Goal: Browse casually: Explore the website without a specific task or goal

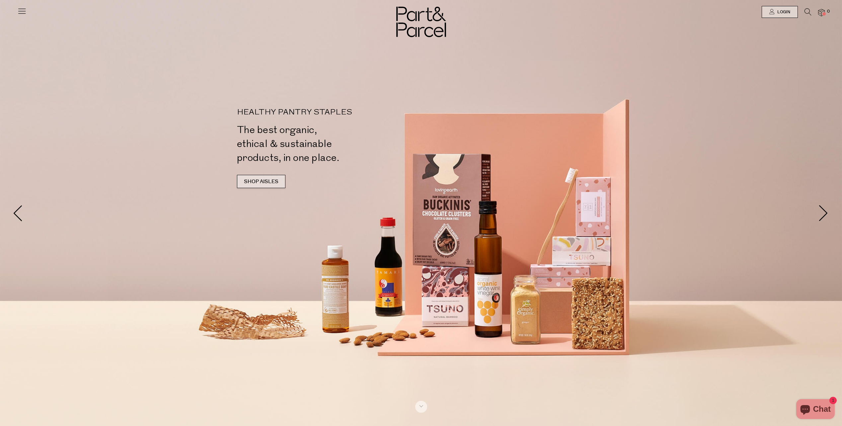
click at [264, 179] on link "SHOP AISLES" at bounding box center [261, 181] width 48 height 13
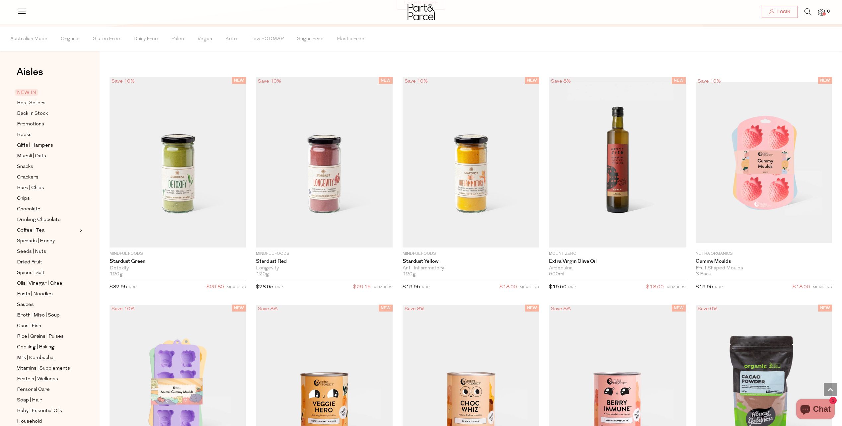
scroll to position [689, 0]
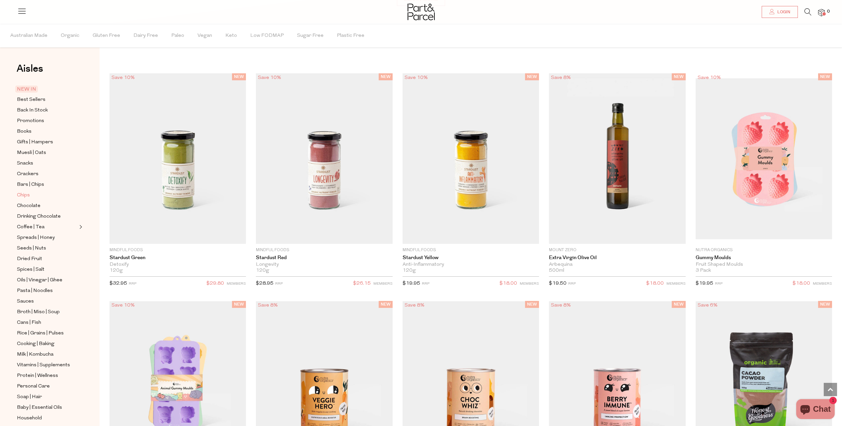
click at [25, 192] on span "Chips" at bounding box center [23, 196] width 13 height 8
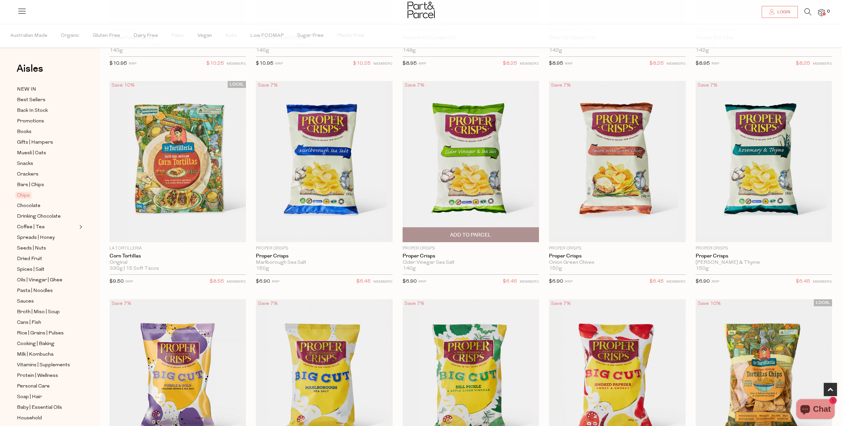
scroll to position [332, 0]
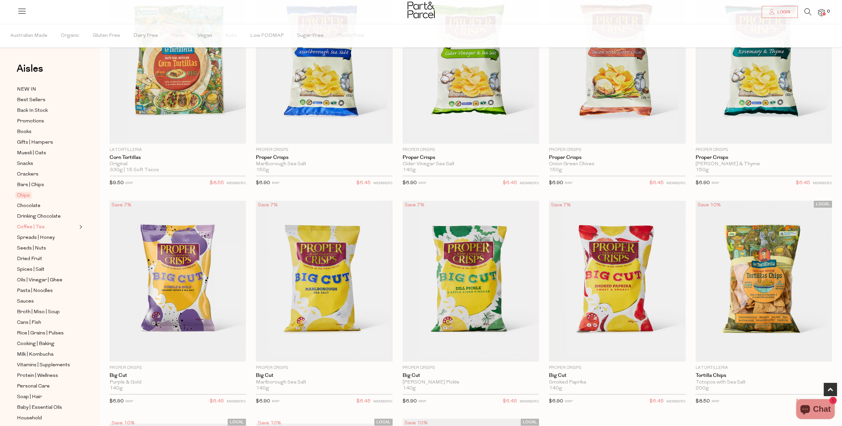
click at [38, 223] on span "Coffee | Tea" at bounding box center [31, 227] width 28 height 8
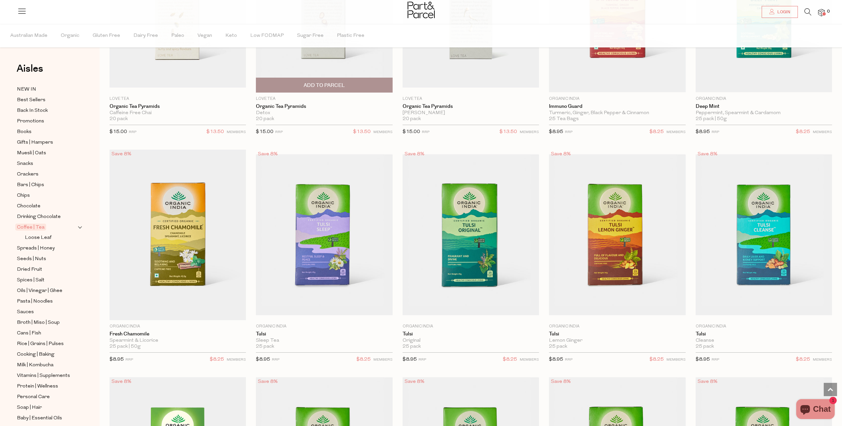
scroll to position [830, 0]
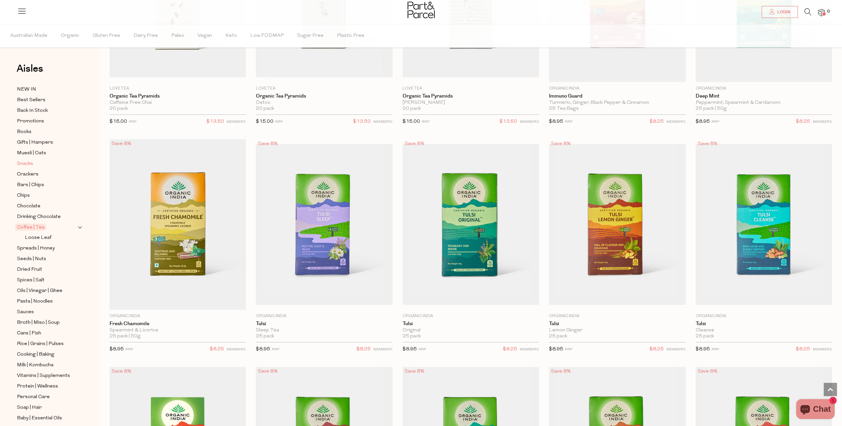
click at [28, 160] on span "Snacks" at bounding box center [25, 164] width 16 height 8
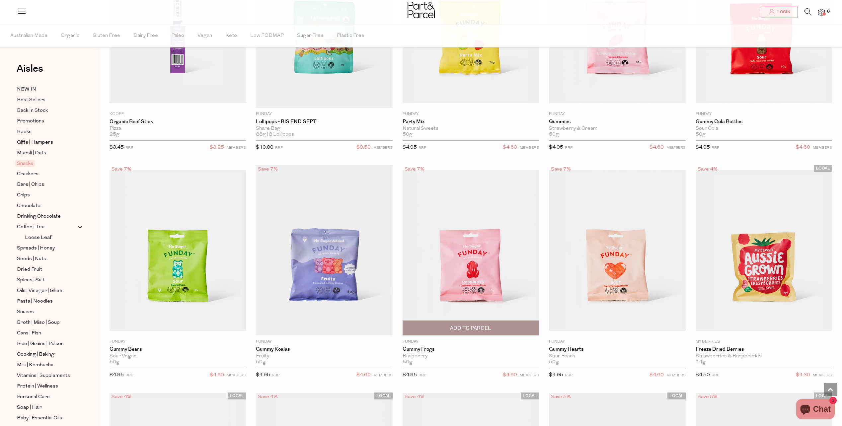
scroll to position [598, 0]
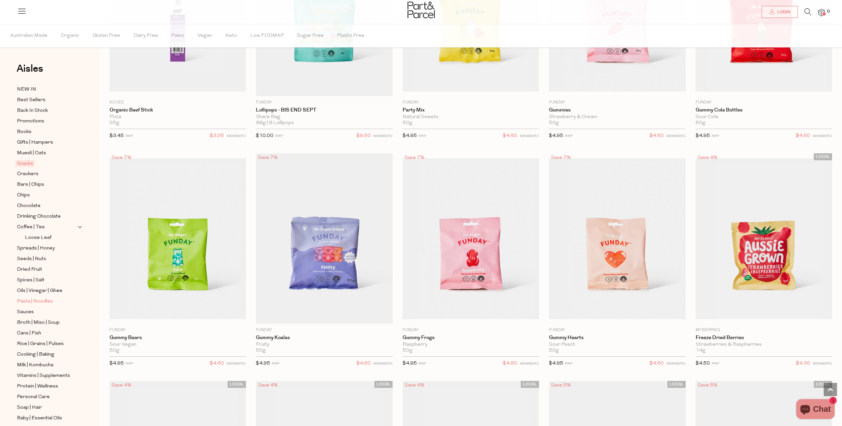
click at [40, 298] on span "Pasta | Noodles" at bounding box center [35, 302] width 36 height 8
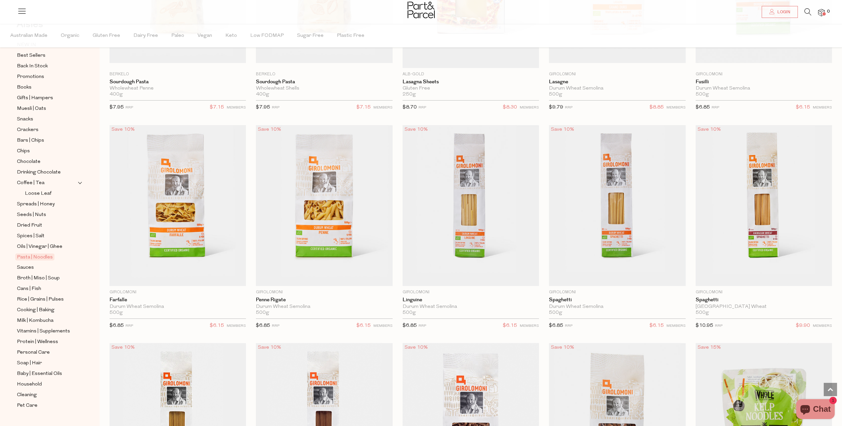
scroll to position [46, 0]
click at [36, 348] on span "Personal Care" at bounding box center [33, 352] width 33 height 8
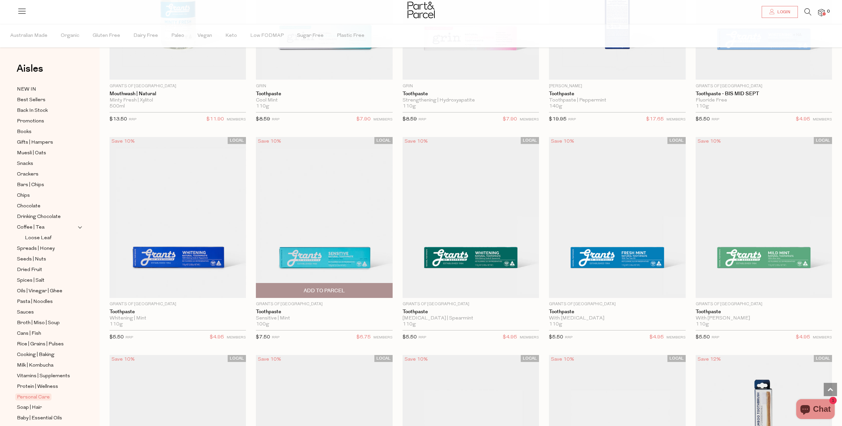
scroll to position [830, 0]
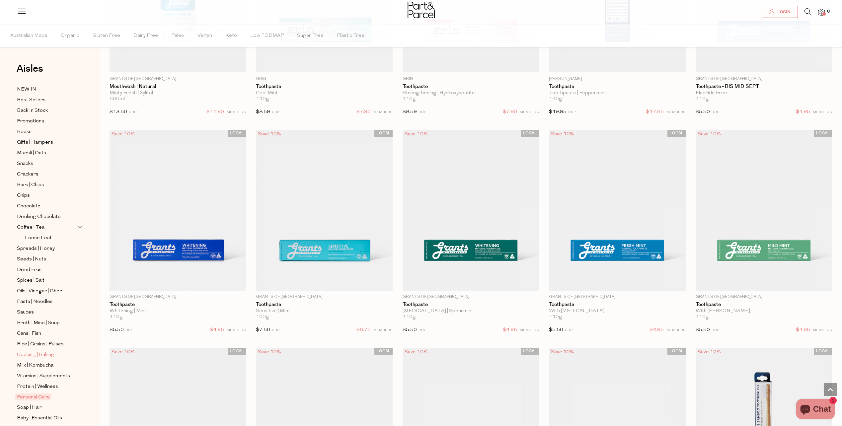
click at [47, 351] on span "Cooking | Baking" at bounding box center [36, 355] width 38 height 8
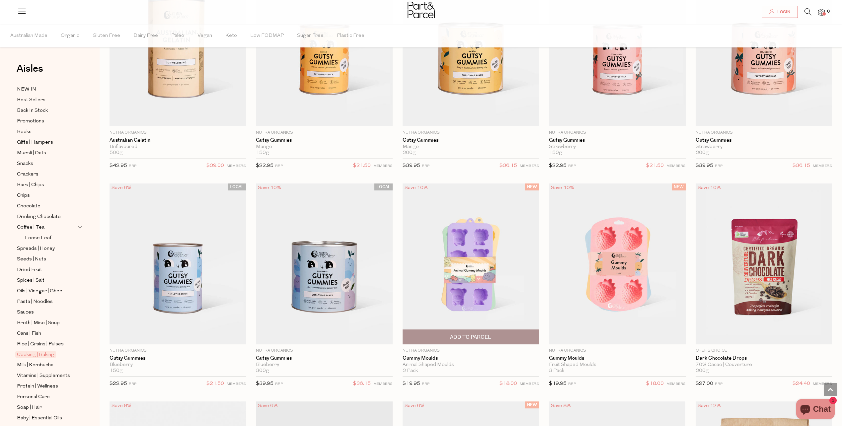
scroll to position [797, 0]
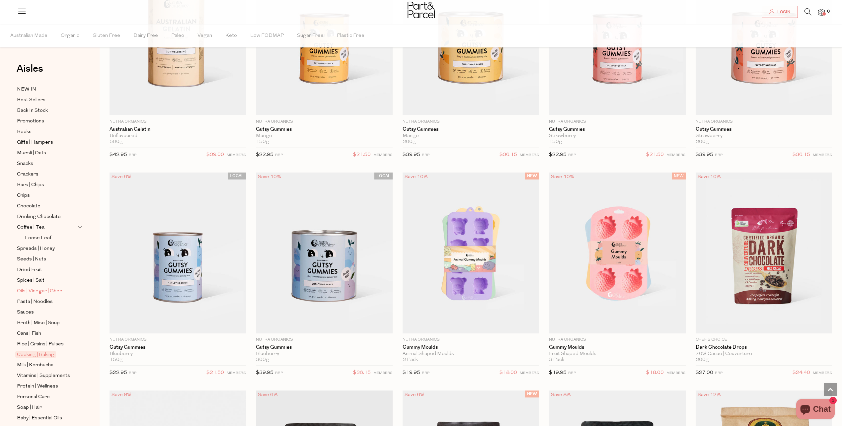
click at [36, 287] on span "Oils | Vinegar | Ghee" at bounding box center [39, 291] width 45 height 8
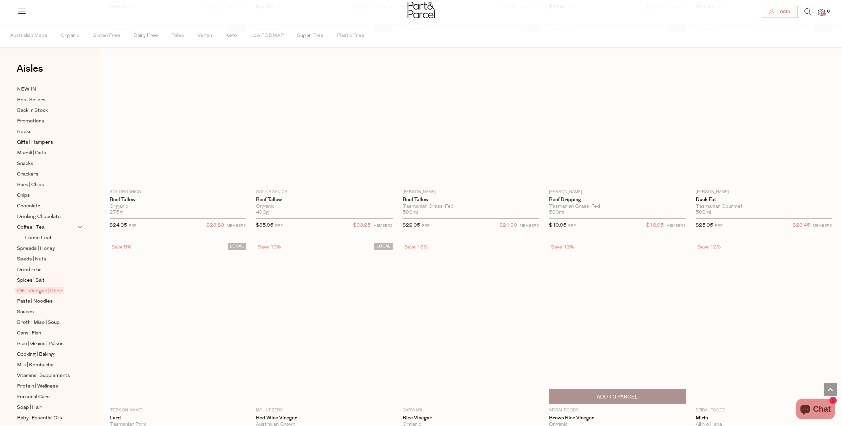
scroll to position [1062, 0]
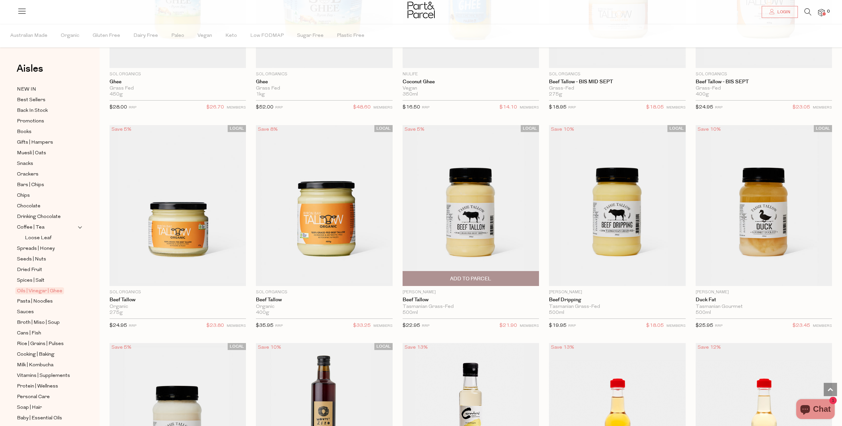
click at [476, 218] on img at bounding box center [471, 205] width 136 height 161
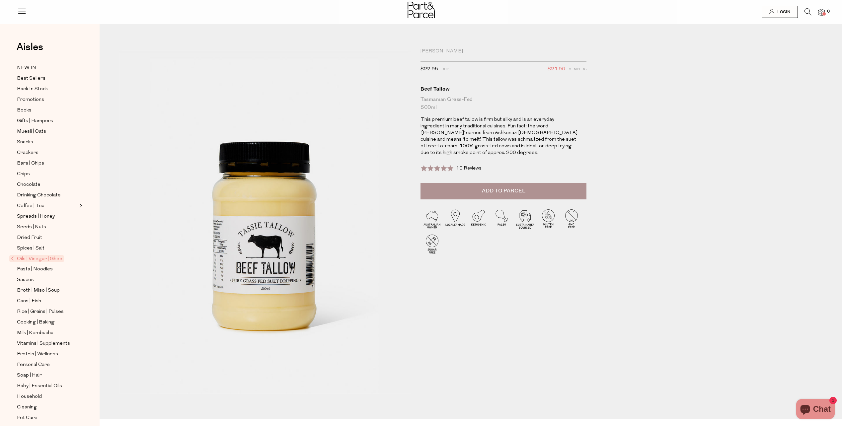
click at [255, 258] on img at bounding box center [271, 224] width 466 height 550
click at [434, 337] on div "Tassie Tallow $22.95 RRP $21.90 Members Available: In Stock Beef Tallow Tasmani…" at bounding box center [507, 218] width 183 height 341
click at [40, 128] on span "Muesli | Oats" at bounding box center [31, 132] width 29 height 8
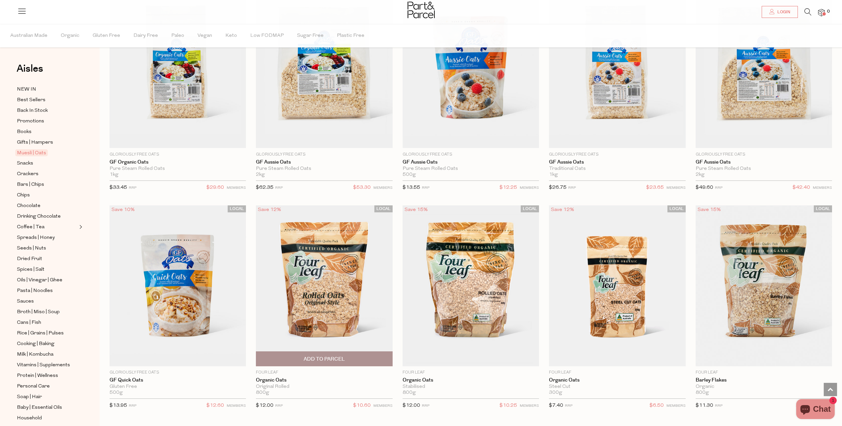
scroll to position [1862, 0]
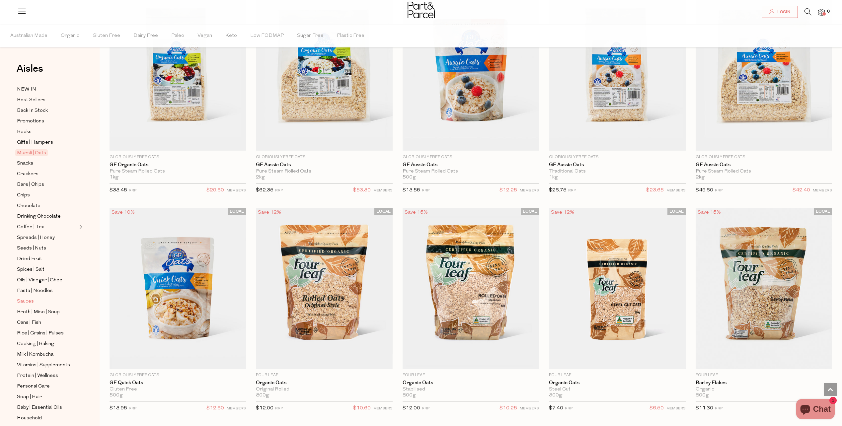
click at [24, 298] on span "Sauces" at bounding box center [25, 302] width 17 height 8
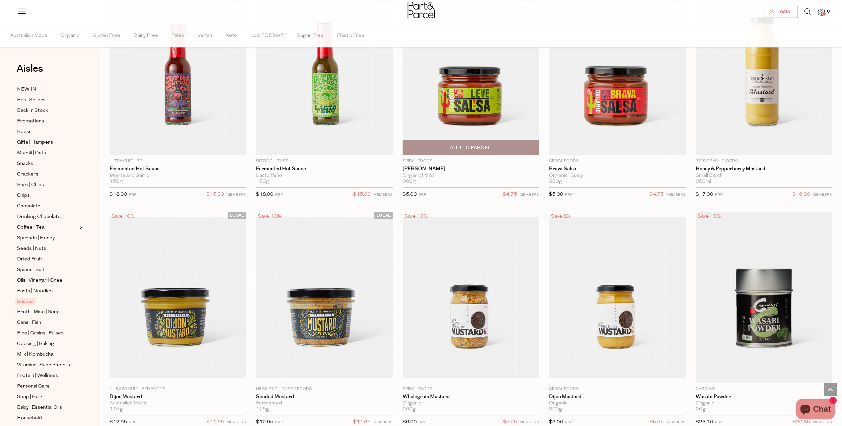
scroll to position [1660, 0]
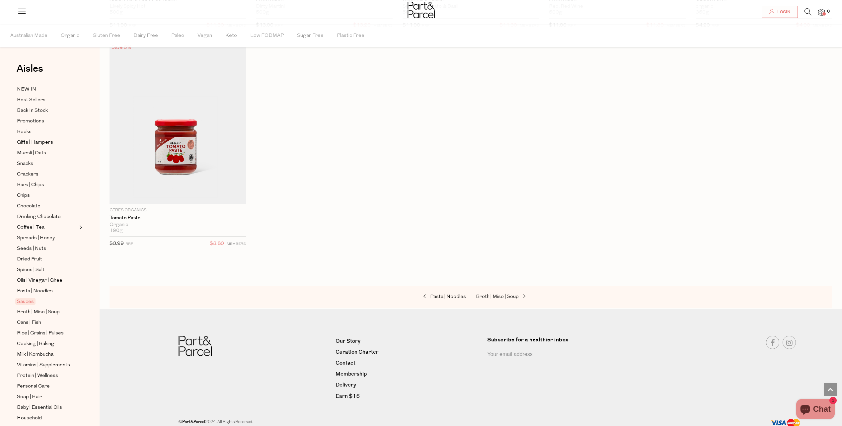
scroll to position [2909, 0]
